Goal: Information Seeking & Learning: Learn about a topic

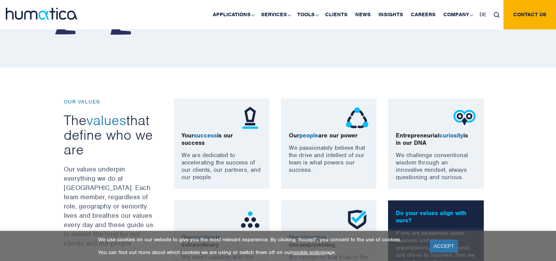
scroll to position [516, 0]
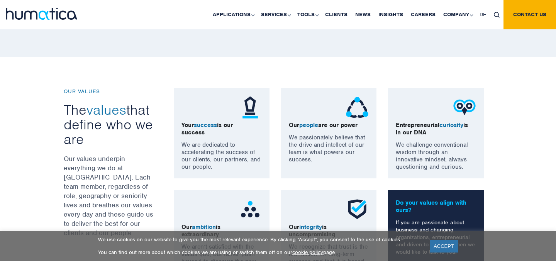
click at [381, 154] on div "Your success is our success We are dedicated to accelerating the success of our…" at bounding box center [333, 188] width 330 height 200
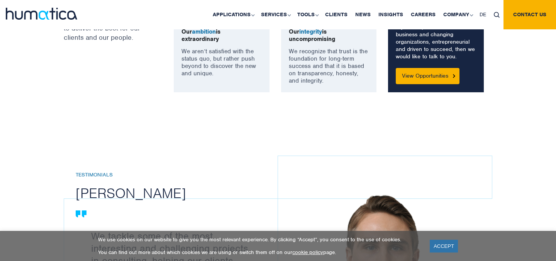
scroll to position [711, 0]
click at [436, 72] on link "View Opportunities" at bounding box center [428, 76] width 64 height 16
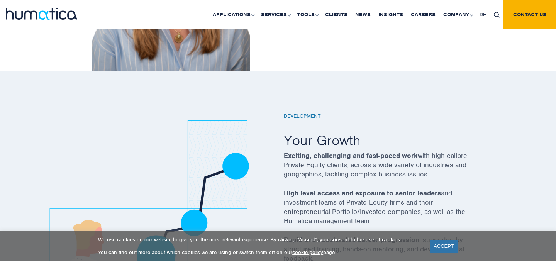
scroll to position [1342, 0]
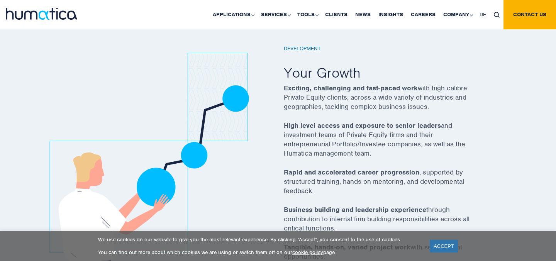
click at [274, 115] on div at bounding box center [168, 170] width 220 height 248
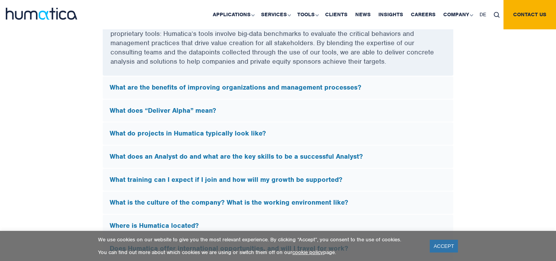
scroll to position [2205, 0]
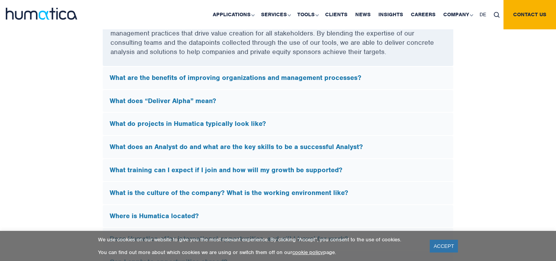
click at [205, 106] on div "What does “Deliver Alpha” mean?" at bounding box center [278, 101] width 351 height 22
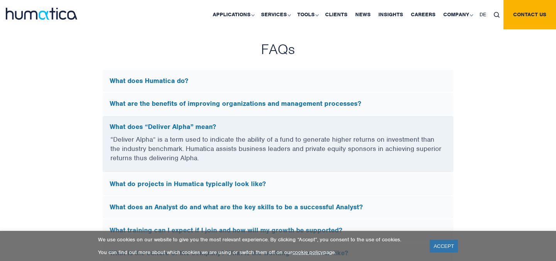
scroll to position [2061, 0]
click at [211, 79] on h5 "What does Humatica do?" at bounding box center [278, 80] width 337 height 8
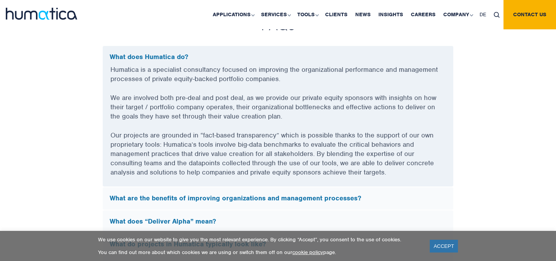
scroll to position [2084, 0]
click at [299, 123] on p "We are involved both pre-deal and post deal, as we provide our private equity s…" at bounding box center [277, 112] width 335 height 37
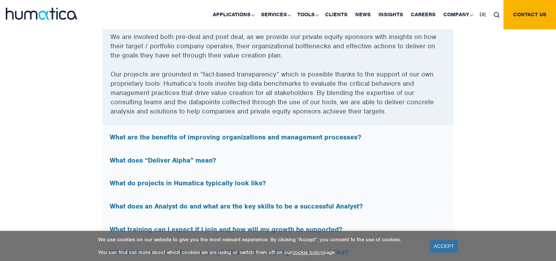
scroll to position [2153, 0]
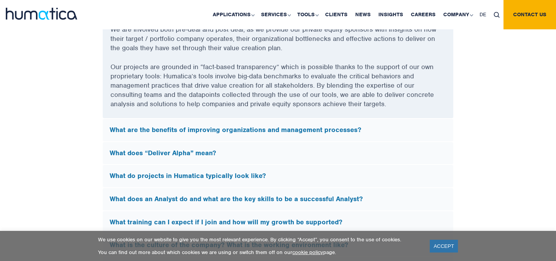
click at [295, 126] on h5 "What are the benefits of improving organizations and management processes?" at bounding box center [278, 130] width 337 height 8
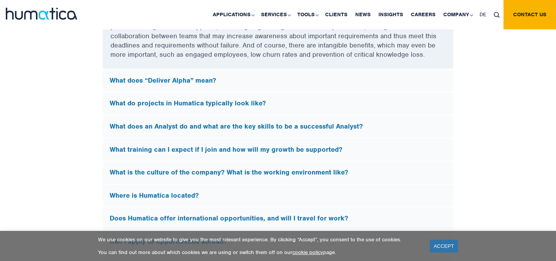
scroll to position [2226, 0]
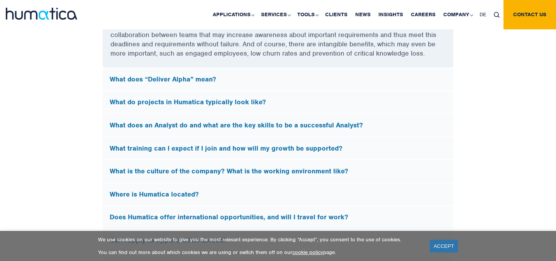
click at [295, 126] on h5 "What does an Analyst do and what are the key skills to be a successful Analyst?" at bounding box center [278, 125] width 337 height 8
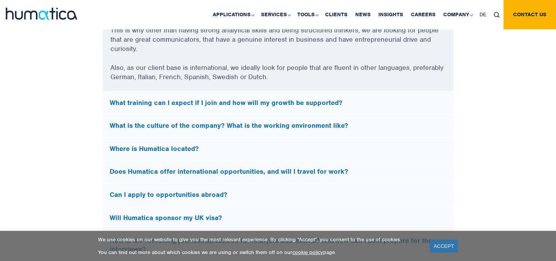
scroll to position [2321, 0]
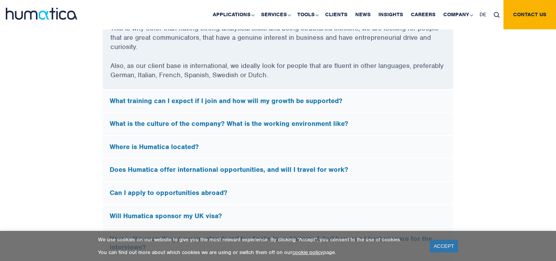
click at [288, 120] on h5 "What is the culture of the company? What is the working environment like?" at bounding box center [278, 124] width 337 height 8
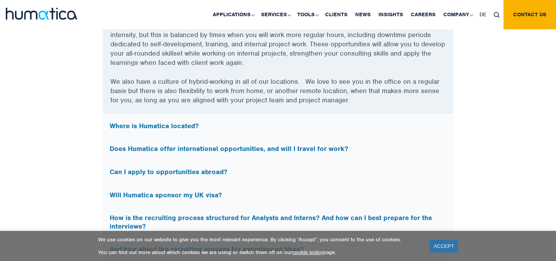
scroll to position [2426, 0]
click at [281, 146] on h5 "Does Humatica offer international opportunities, and will I travel for work?" at bounding box center [278, 148] width 337 height 8
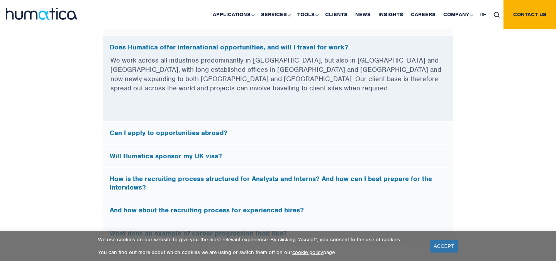
scroll to position [2281, 0]
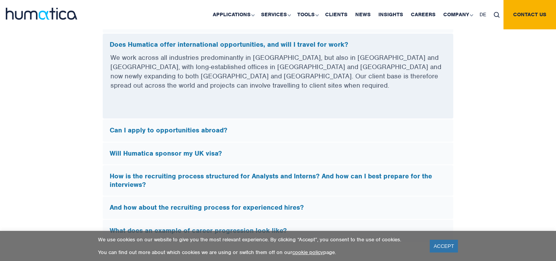
click at [208, 143] on div "Will Humatica sponsor my UK visa?" at bounding box center [278, 154] width 351 height 22
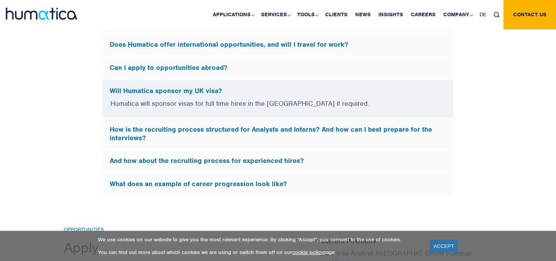
click at [248, 101] on p "Humatica will sponsor visas for full time hires in the [GEOGRAPHIC_DATA] if req…" at bounding box center [277, 108] width 335 height 19
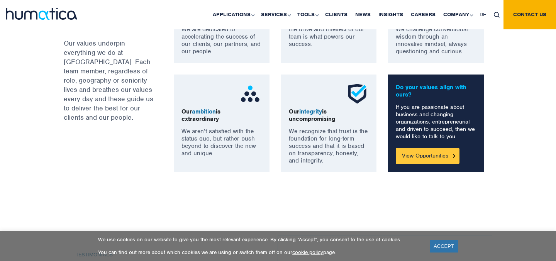
click at [418, 156] on link "View Opportunities" at bounding box center [428, 156] width 64 height 16
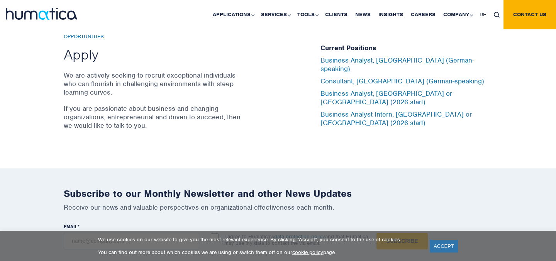
click at [363, 141] on div "Opportunities Apply We are actively seeking to recruit exceptional individuals …" at bounding box center [278, 86] width 556 height 166
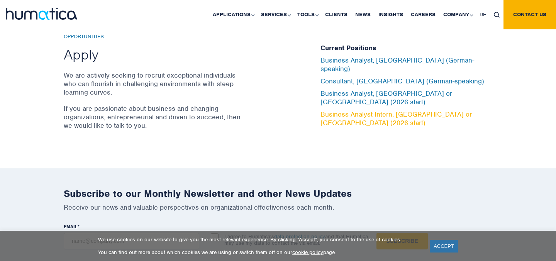
click at [375, 110] on link "Business Analyst Intern, [GEOGRAPHIC_DATA] or [GEOGRAPHIC_DATA] (2026 start)" at bounding box center [396, 118] width 151 height 17
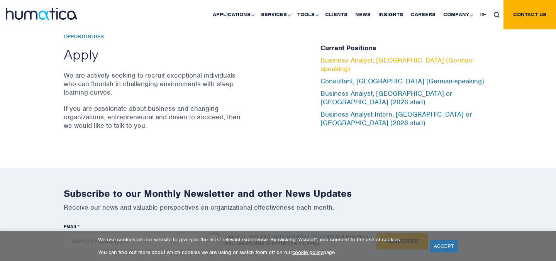
click at [368, 68] on link "Business Analyst, [GEOGRAPHIC_DATA] (German-speaking)" at bounding box center [398, 64] width 154 height 17
click at [373, 99] on li "Business Analyst, [GEOGRAPHIC_DATA] or [GEOGRAPHIC_DATA] (2026 start)" at bounding box center [407, 99] width 172 height 21
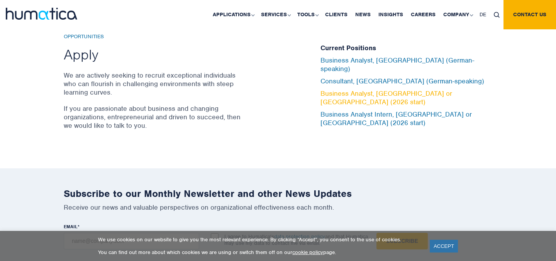
click at [373, 97] on link "Business Analyst, [GEOGRAPHIC_DATA] or [GEOGRAPHIC_DATA] (2026 start)" at bounding box center [387, 97] width 132 height 17
